Goal: Find specific page/section: Find specific page/section

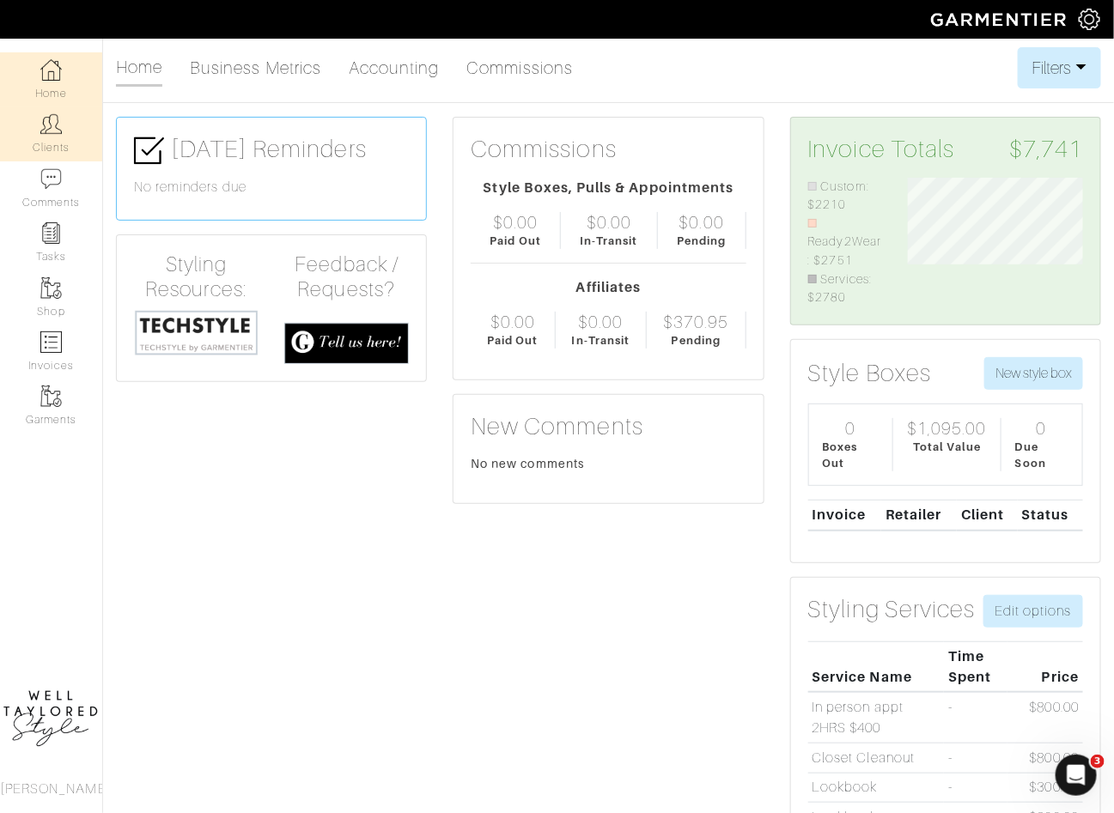
click at [48, 131] on img at bounding box center [50, 123] width 21 height 21
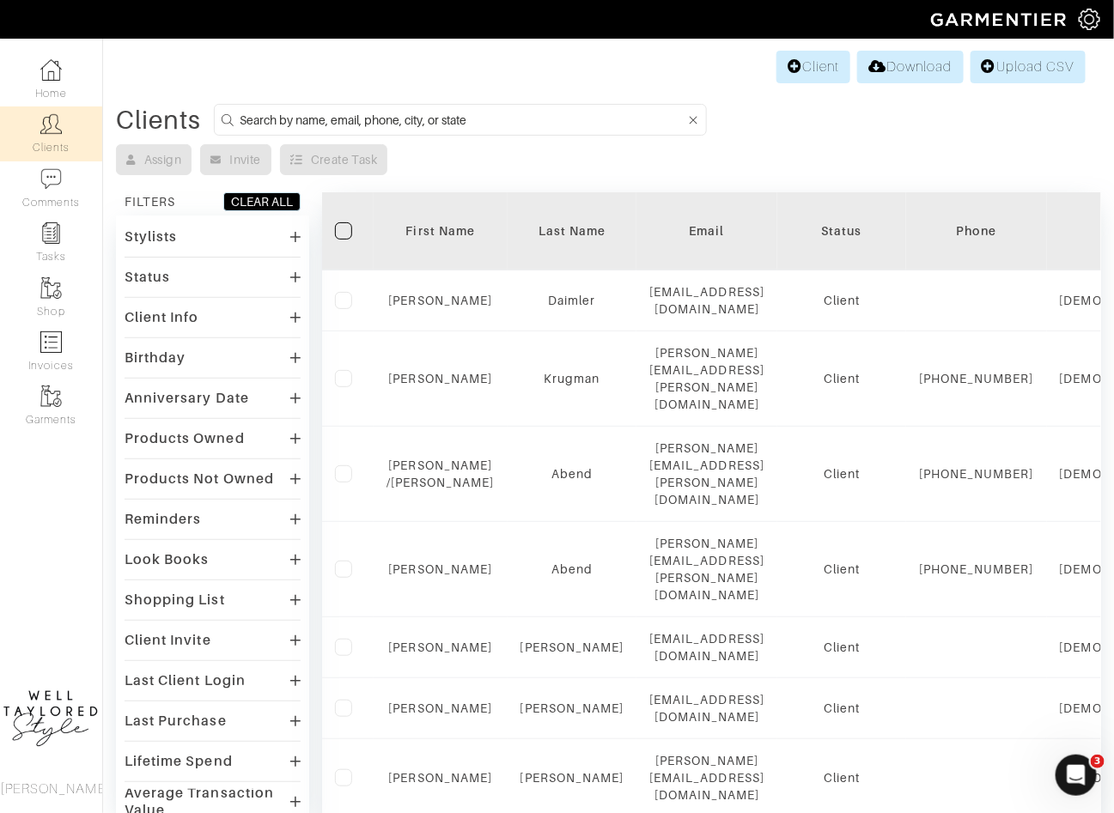
click at [360, 111] on input at bounding box center [463, 119] width 447 height 21
type input "m"
type input "nat caputo"
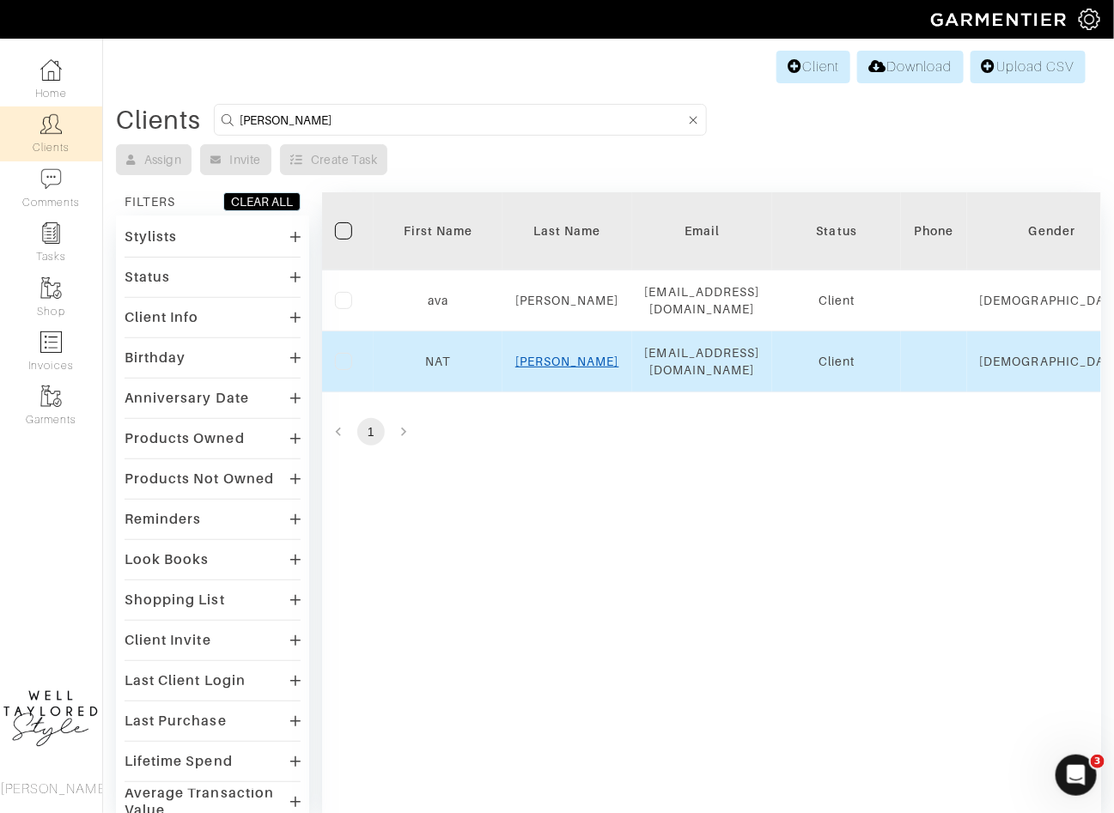
click at [568, 355] on link "CAPUTO" at bounding box center [567, 362] width 104 height 14
